Goal: Task Accomplishment & Management: Manage account settings

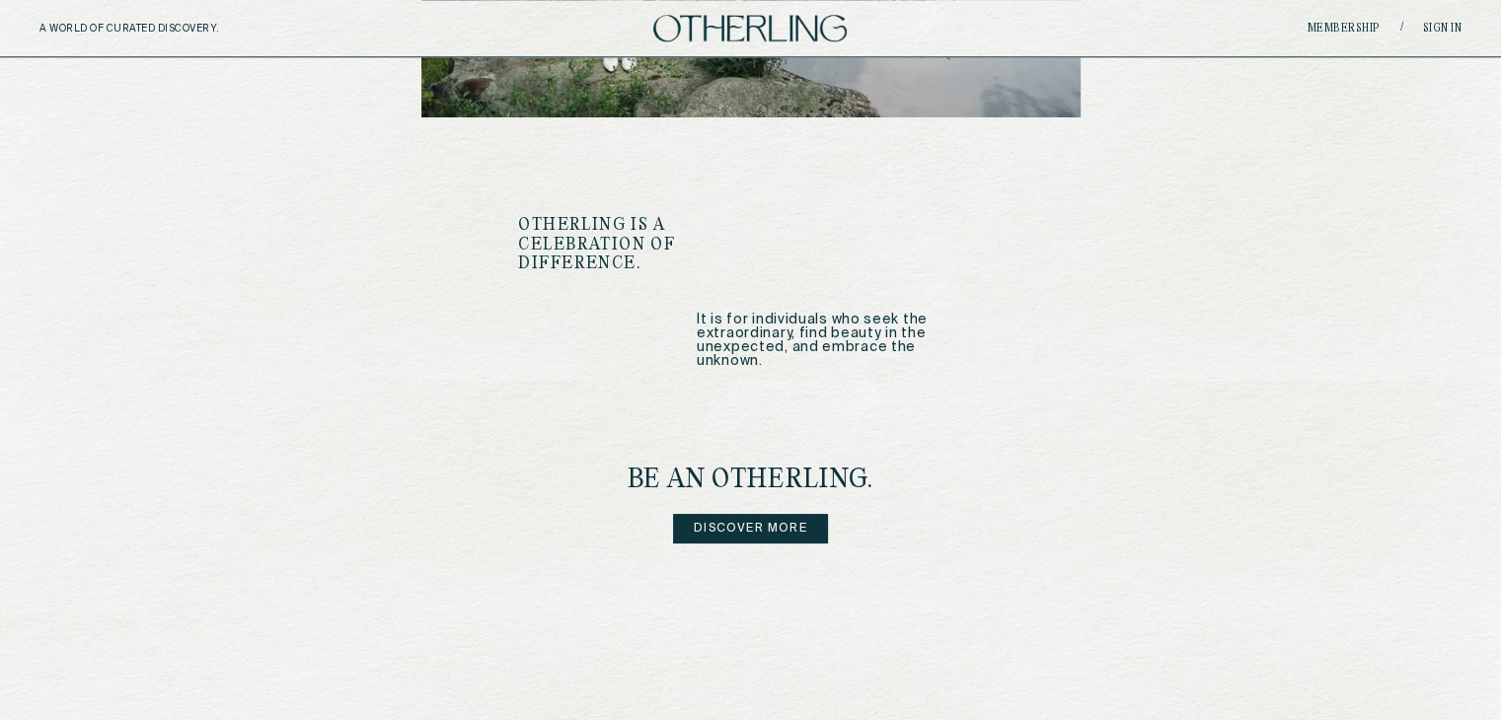
scroll to position [2273, 0]
click at [678, 484] on div "be an Otherling. Discover more" at bounding box center [750, 506] width 465 height 77
click at [703, 515] on link "Discover more" at bounding box center [750, 530] width 155 height 30
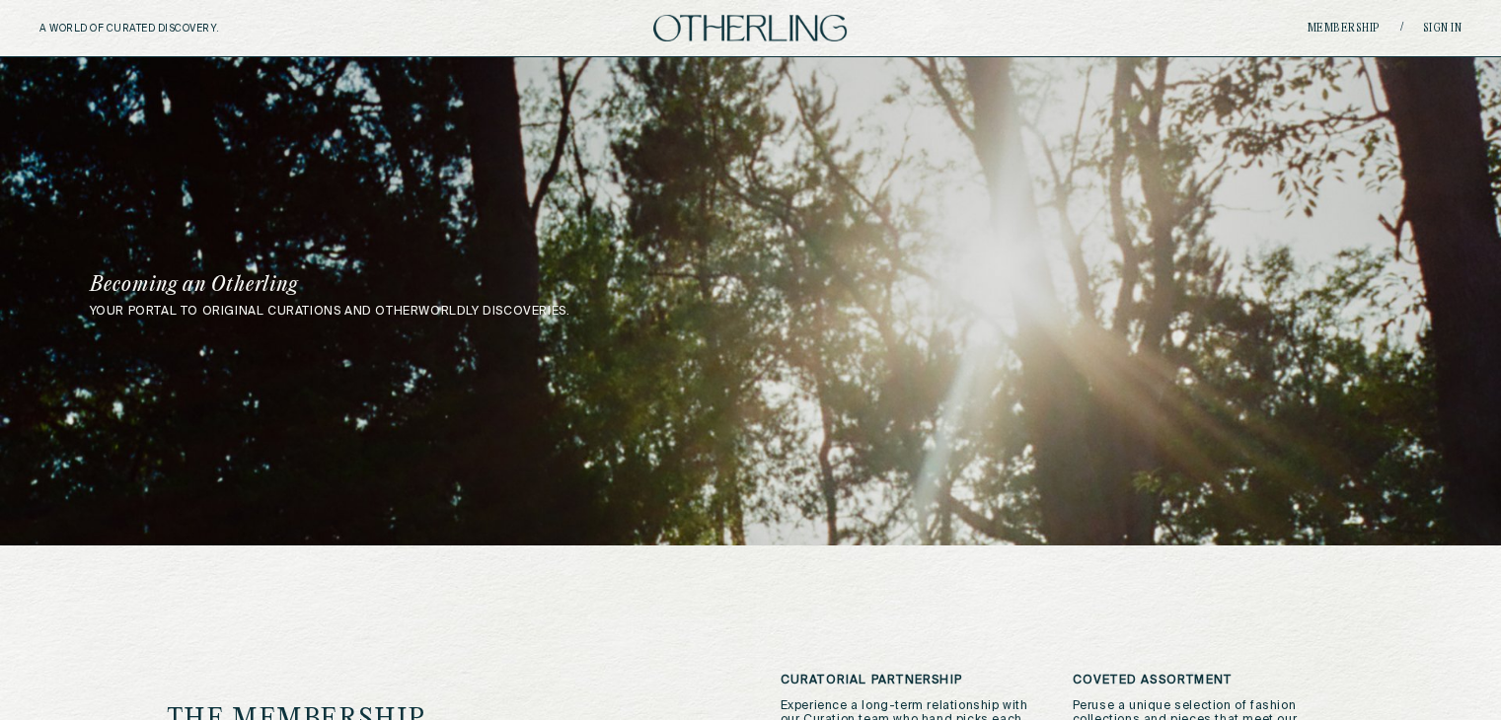
click at [142, 21] on div "A WORLD OF CURATED DISCOVERY. Membership / Sign in" at bounding box center [750, 28] width 1501 height 57
click at [218, 4] on div "A WORLD OF CURATED DISCOVERY. Membership / Sign in" at bounding box center [750, 28] width 1501 height 57
click at [561, 131] on div "your portal to original curations and otherworldly discoveries. Becoming an Oth…" at bounding box center [750, 301] width 1501 height 489
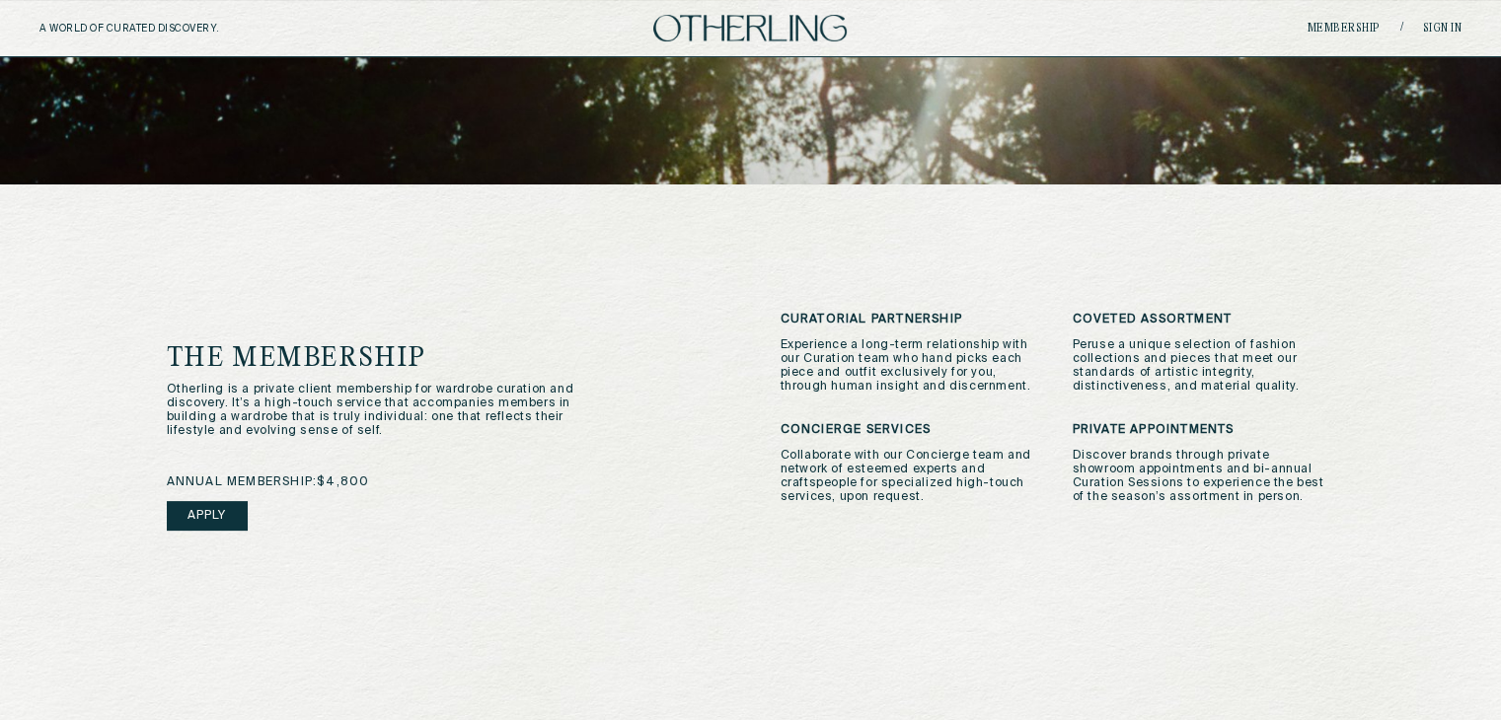
click at [794, 381] on p "Experience a long-term relationship with our Curation team who hand picks each …" at bounding box center [912, 366] width 263 height 55
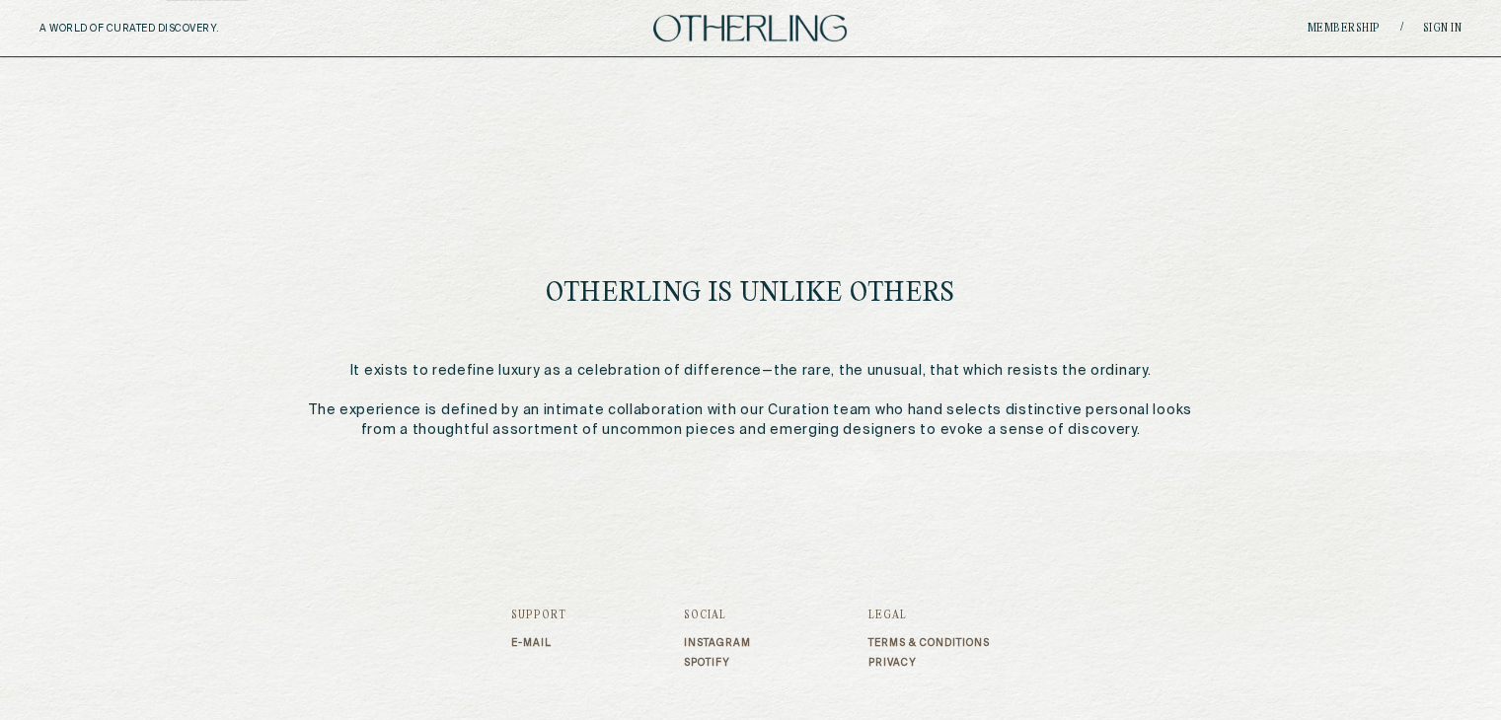
scroll to position [878, 0]
click at [1457, 25] on link "Sign in" at bounding box center [1442, 29] width 39 height 12
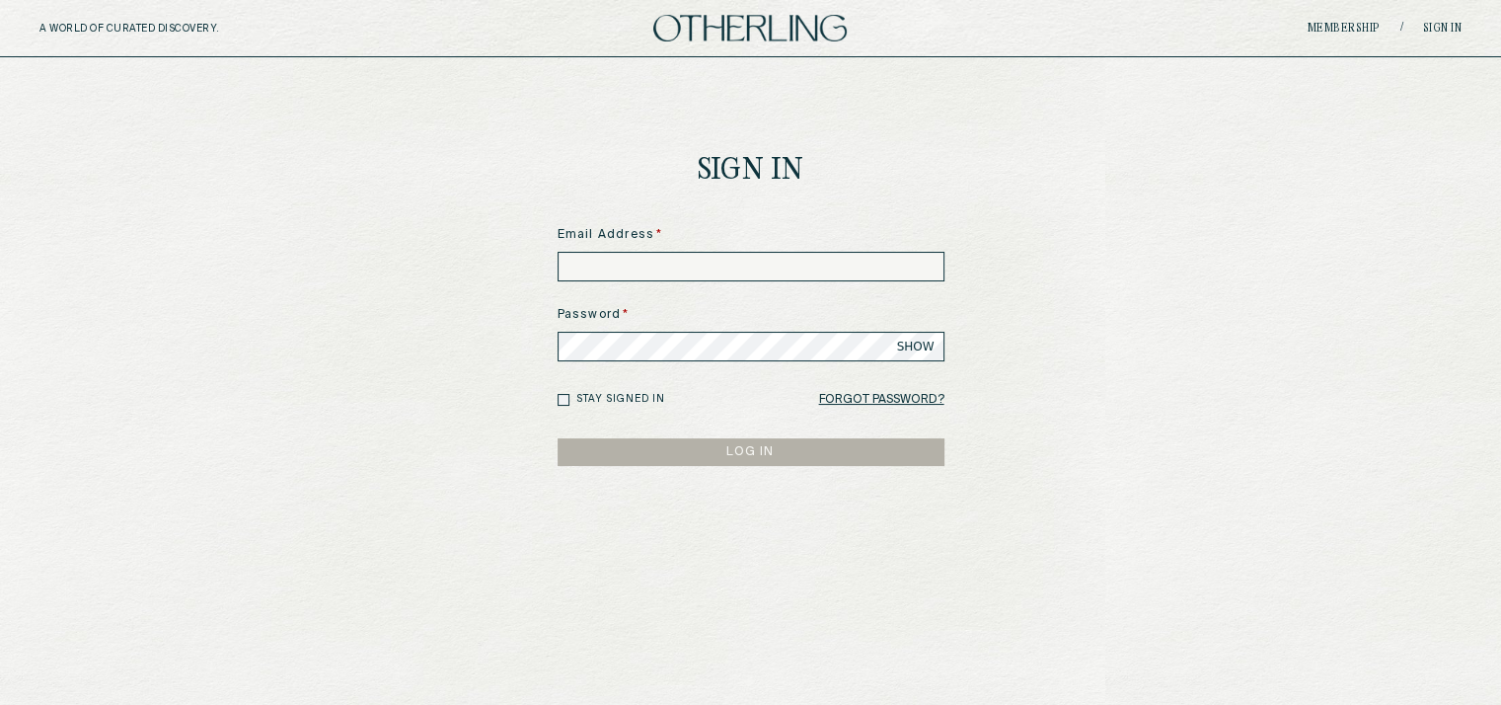
click at [662, 265] on input at bounding box center [751, 267] width 387 height 30
type input "**********"
click at [1316, 26] on link "Membership" at bounding box center [1344, 29] width 73 height 12
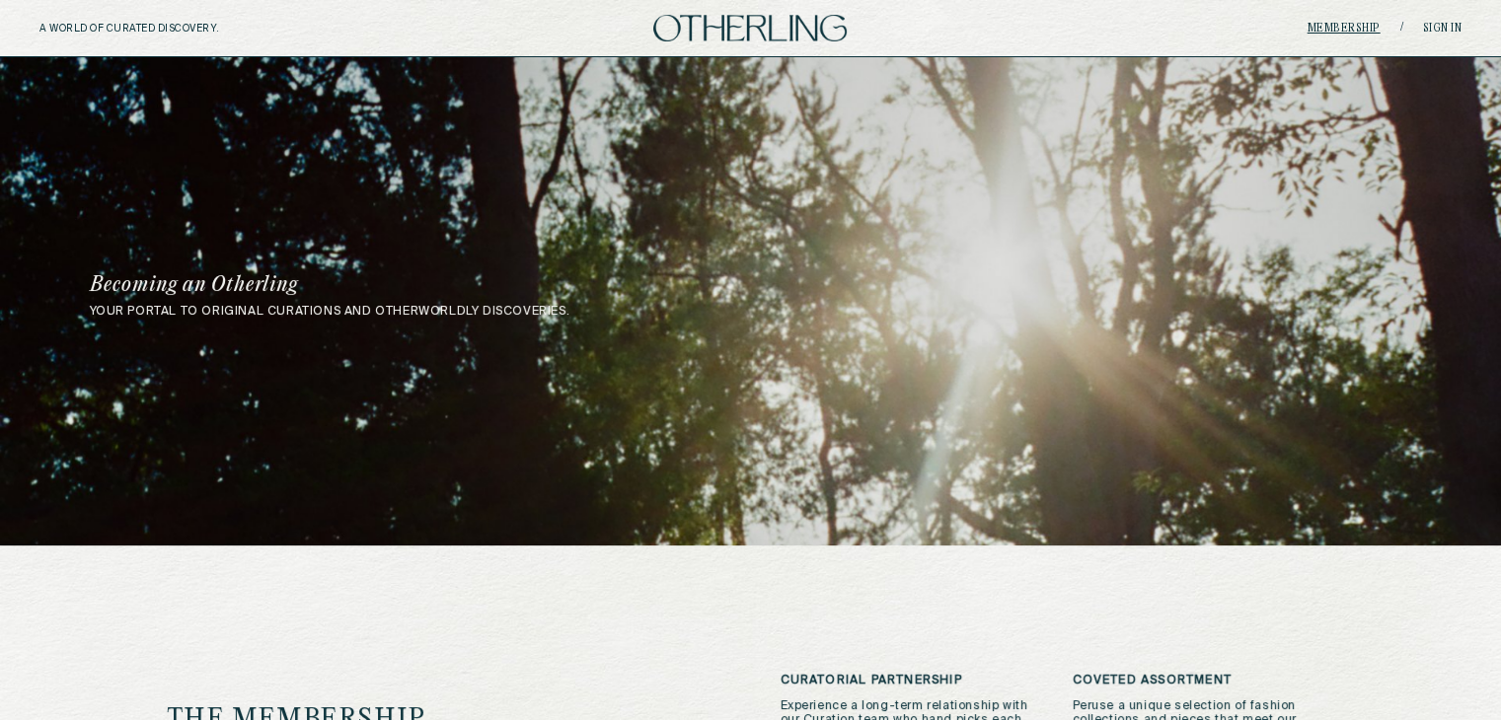
click at [1316, 26] on link "Membership" at bounding box center [1344, 29] width 73 height 12
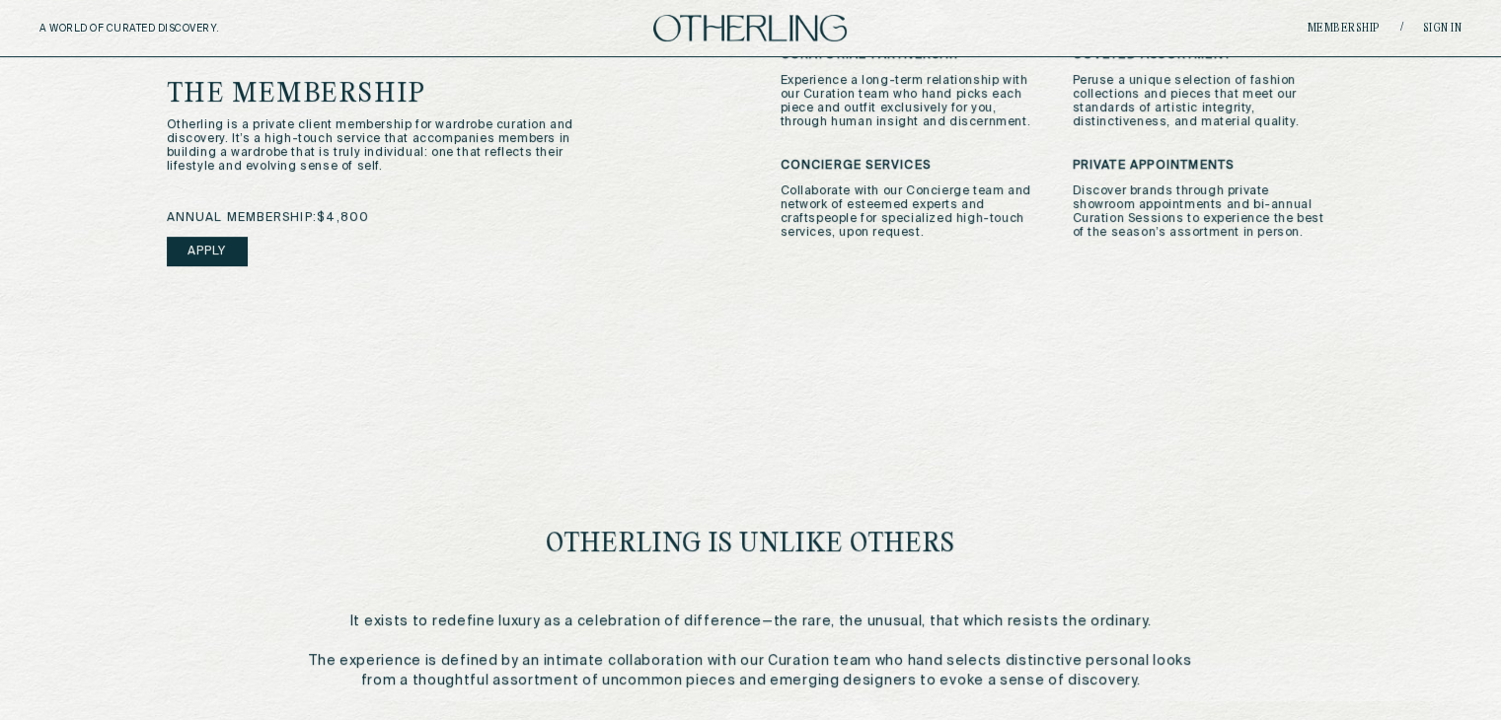
scroll to position [627, 0]
